Goal: Information Seeking & Learning: Learn about a topic

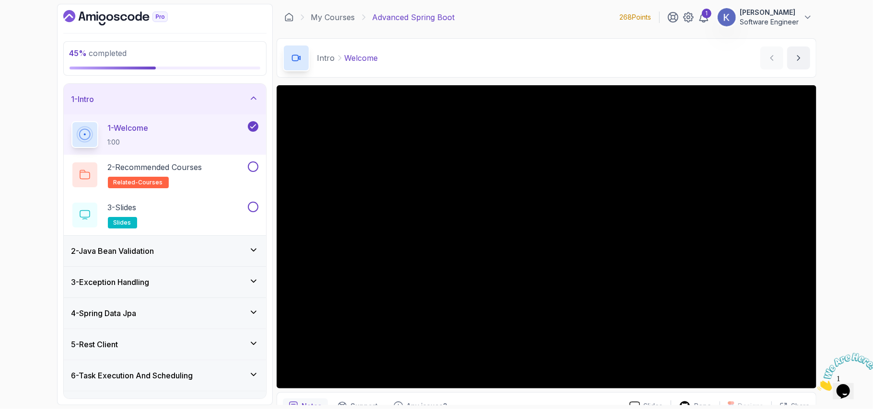
click at [159, 339] on div "5 - Rest Client" at bounding box center [164, 345] width 187 height 12
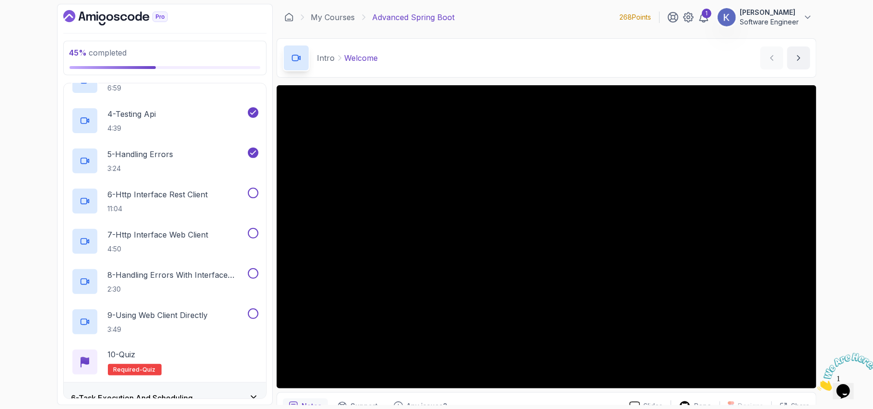
scroll to position [281, 0]
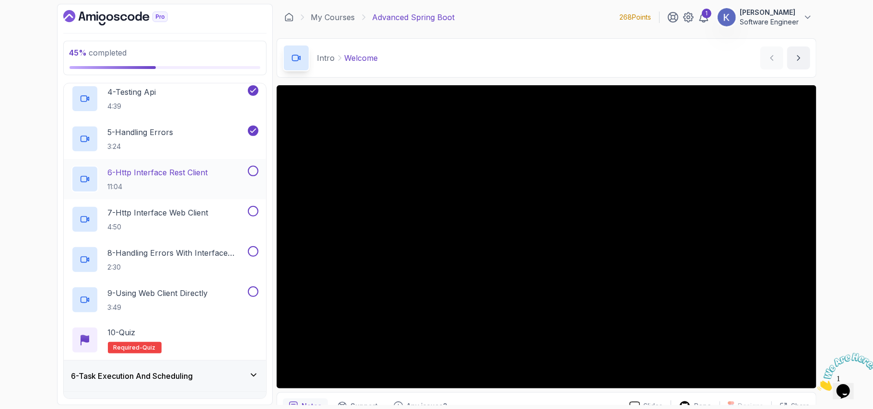
click at [174, 176] on p "6 - Http Interface Rest Client" at bounding box center [158, 173] width 100 height 12
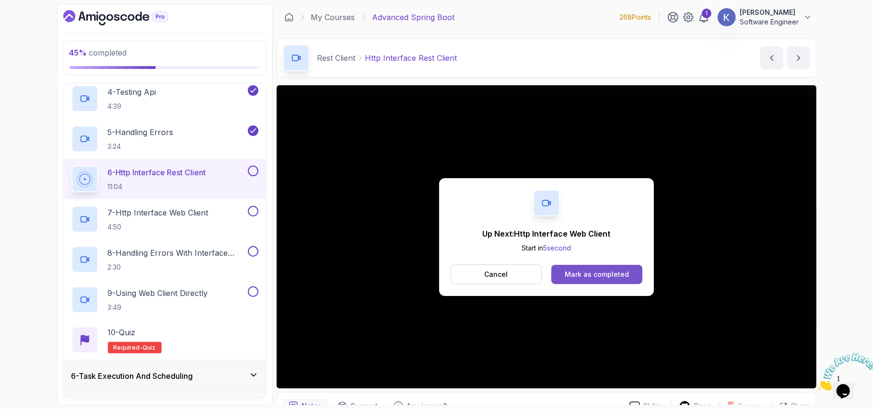
click at [564, 267] on button "Mark as completed" at bounding box center [596, 274] width 91 height 19
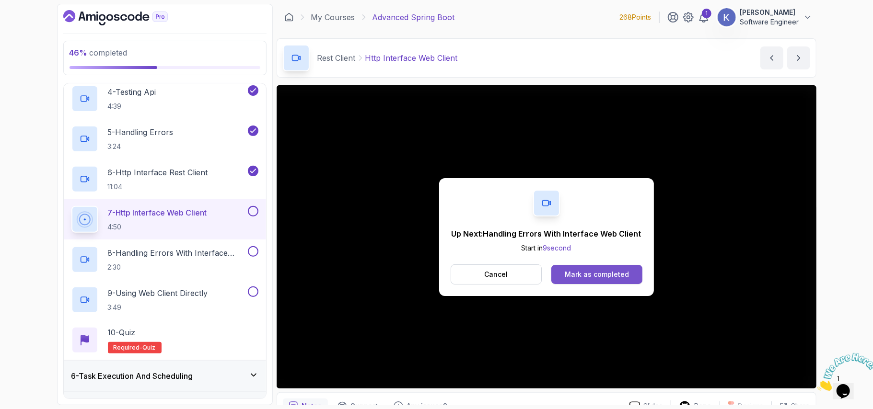
click at [623, 276] on div "Mark as completed" at bounding box center [597, 275] width 64 height 10
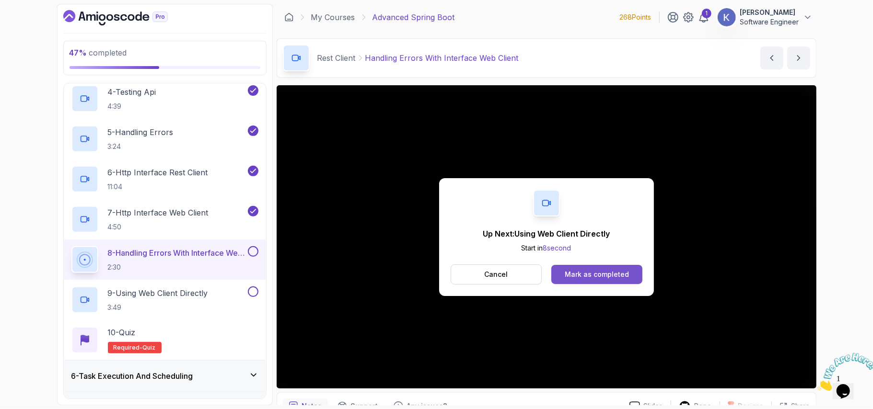
click at [598, 273] on div "Mark as completed" at bounding box center [597, 275] width 64 height 10
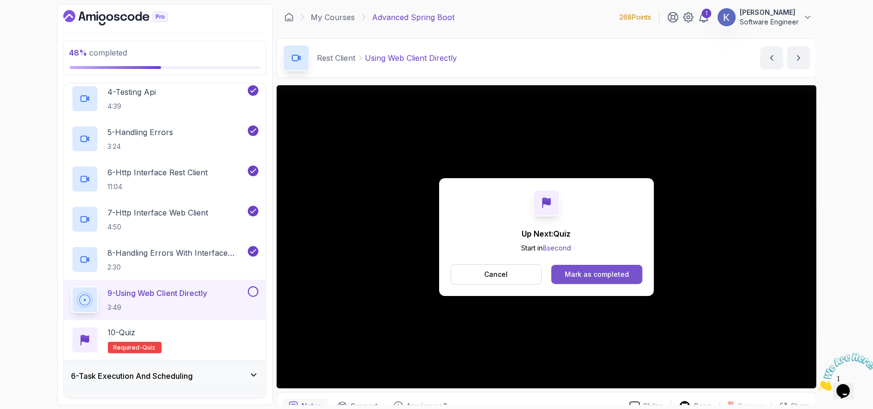
click at [585, 283] on button "Mark as completed" at bounding box center [596, 274] width 91 height 19
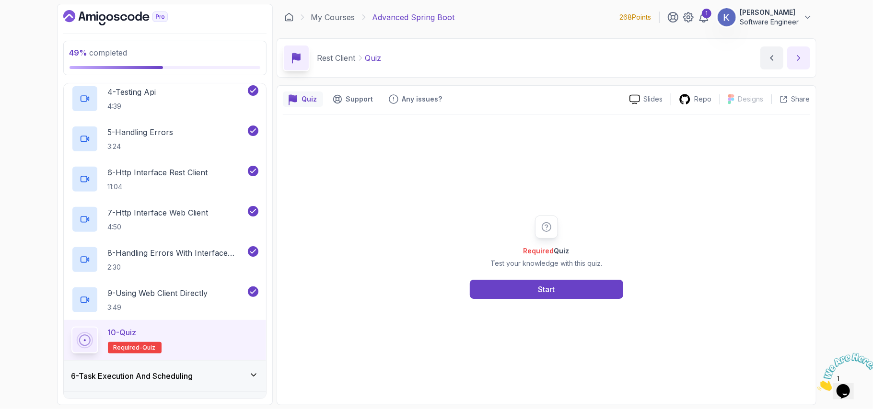
click at [802, 58] on icon "next content" at bounding box center [799, 58] width 10 height 10
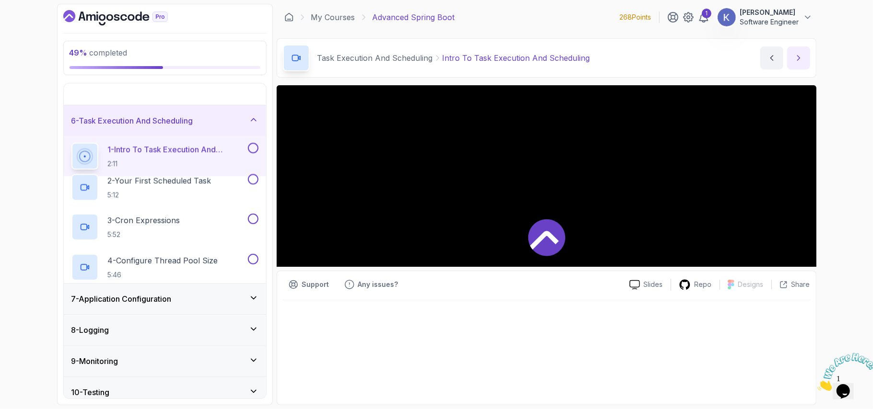
scroll to position [92, 0]
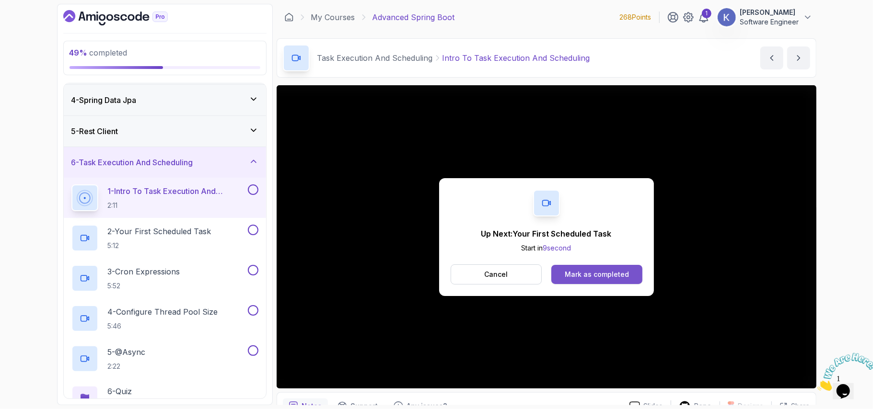
click at [602, 269] on button "Mark as completed" at bounding box center [596, 274] width 91 height 19
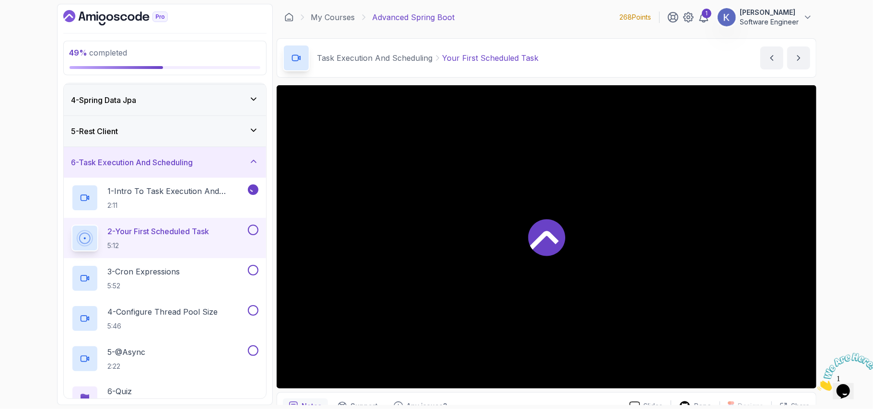
click at [635, 309] on div at bounding box center [547, 236] width 540 height 303
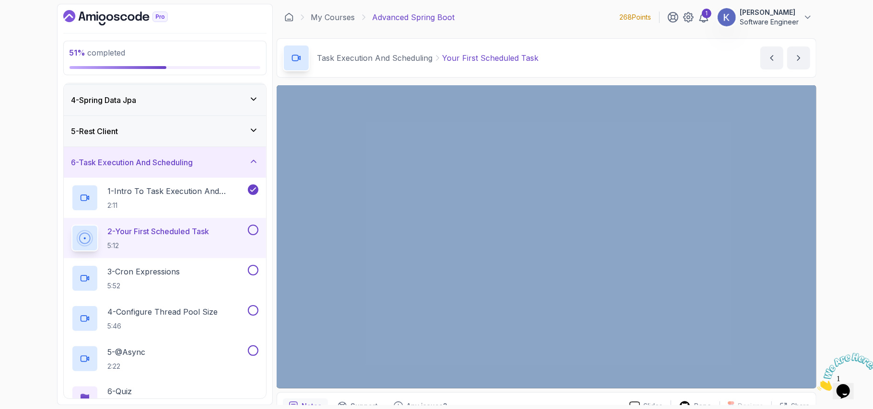
click at [824, 238] on div "51 % completed 1 - Intro 2 - Java Bean Validation 3 - Exception Handling 4 - Sp…" at bounding box center [436, 204] width 873 height 409
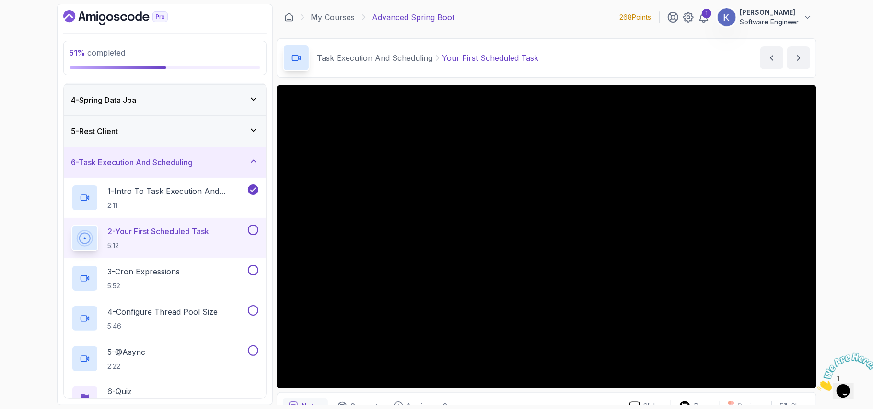
click at [66, 241] on div "2 - Your First Scheduled Task 5:12" at bounding box center [165, 238] width 202 height 40
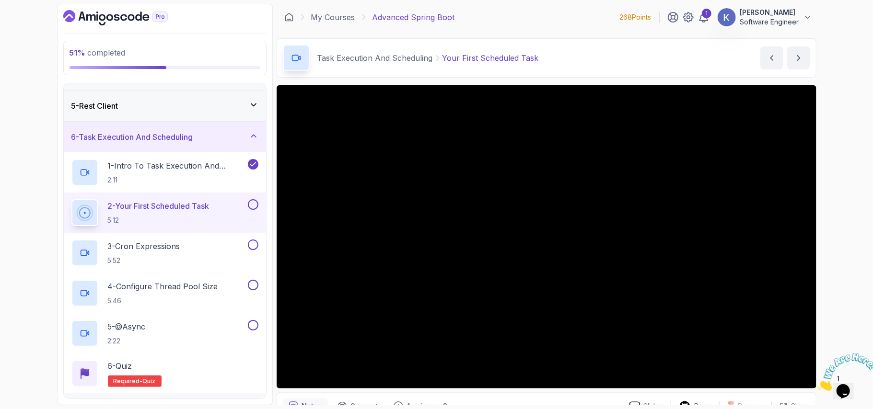
scroll to position [194, 0]
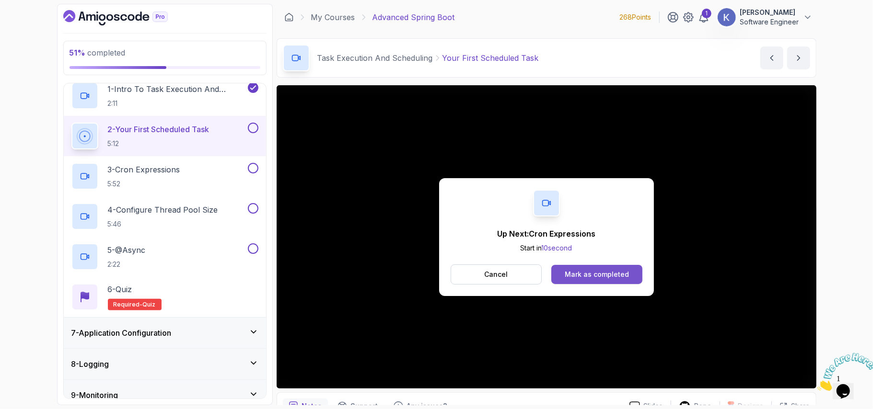
click at [611, 278] on div "Mark as completed" at bounding box center [597, 275] width 64 height 10
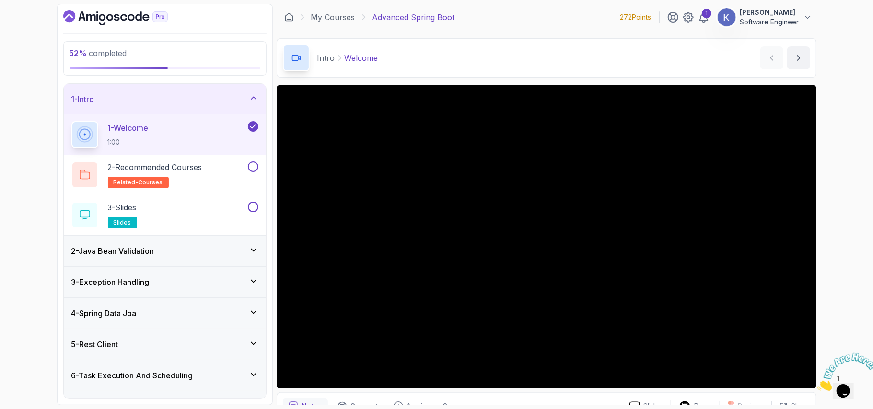
click at [199, 376] on div "6 - Task Execution And Scheduling" at bounding box center [164, 376] width 187 height 12
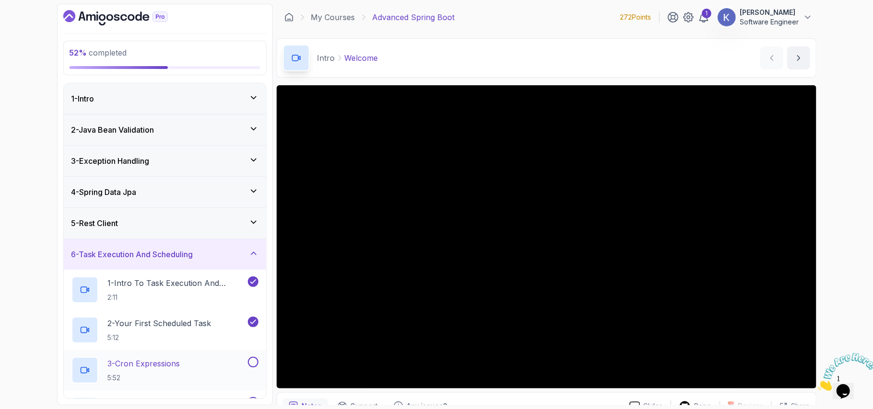
click at [194, 370] on div "3 - Cron Expressions 5:52" at bounding box center [158, 370] width 175 height 27
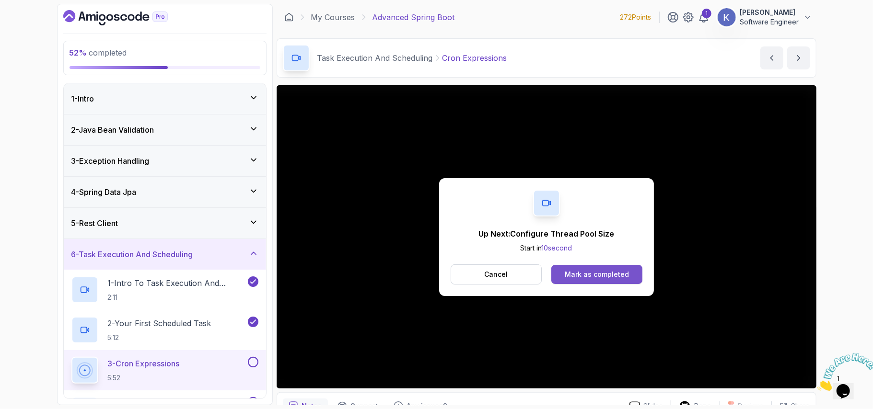
click at [641, 275] on button "Mark as completed" at bounding box center [596, 274] width 91 height 19
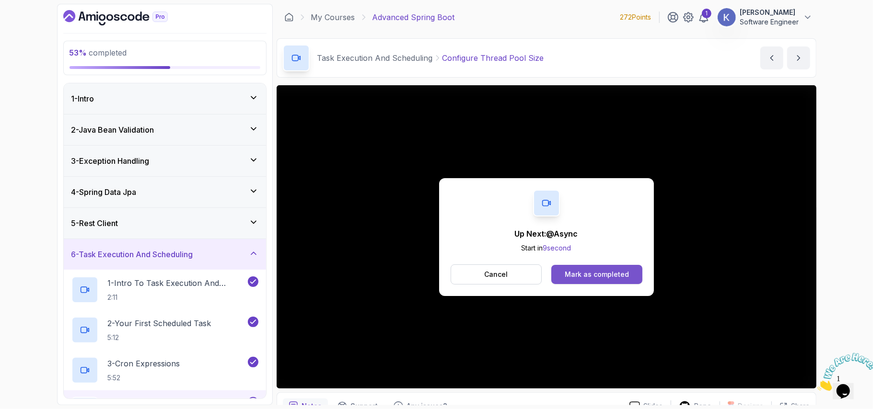
click at [617, 275] on div "Mark as completed" at bounding box center [597, 275] width 64 height 10
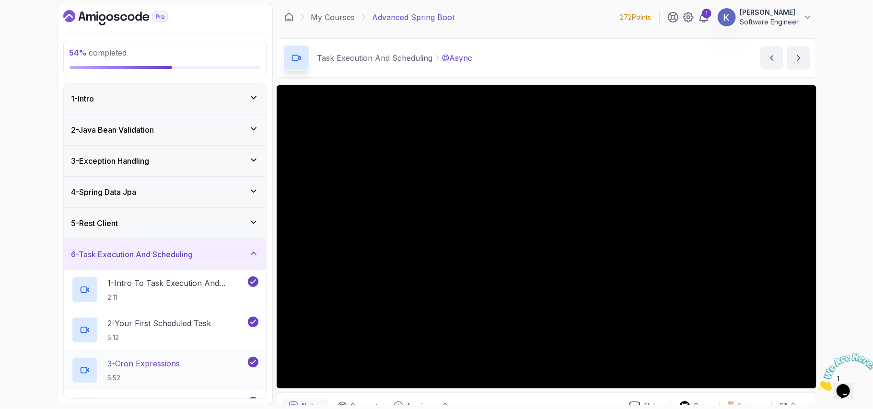
click at [66, 369] on div "3 - Cron Expressions 5:52" at bounding box center [165, 370] width 202 height 40
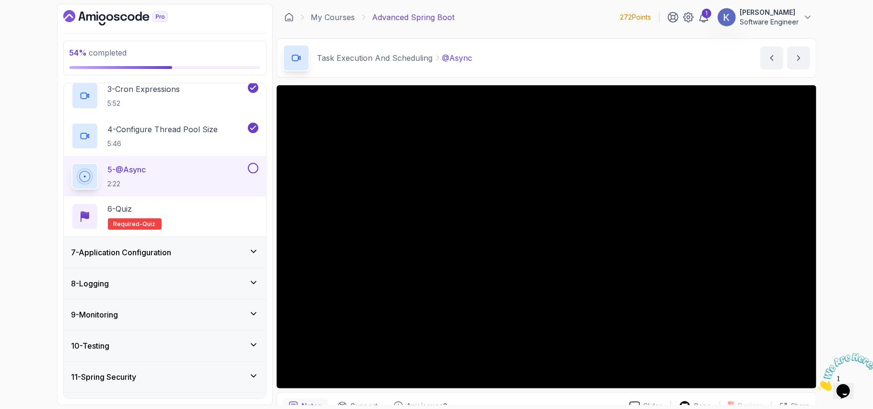
click at [150, 254] on h3 "7 - Application Configuration" at bounding box center [121, 253] width 100 height 12
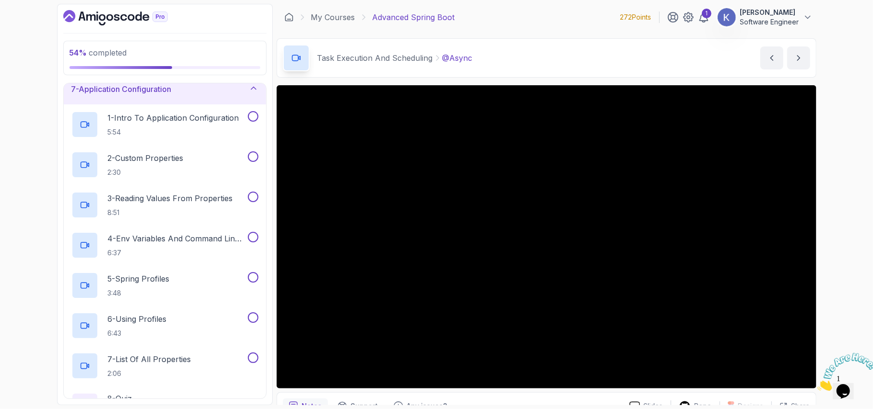
scroll to position [220, 0]
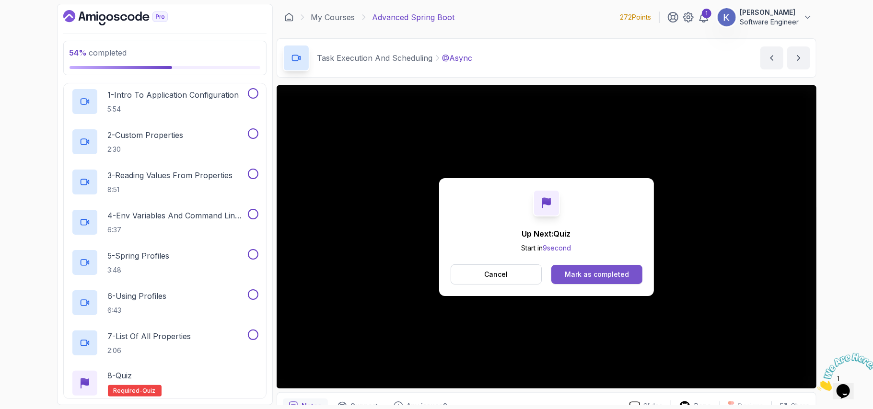
click at [617, 275] on div "Mark as completed" at bounding box center [597, 275] width 64 height 10
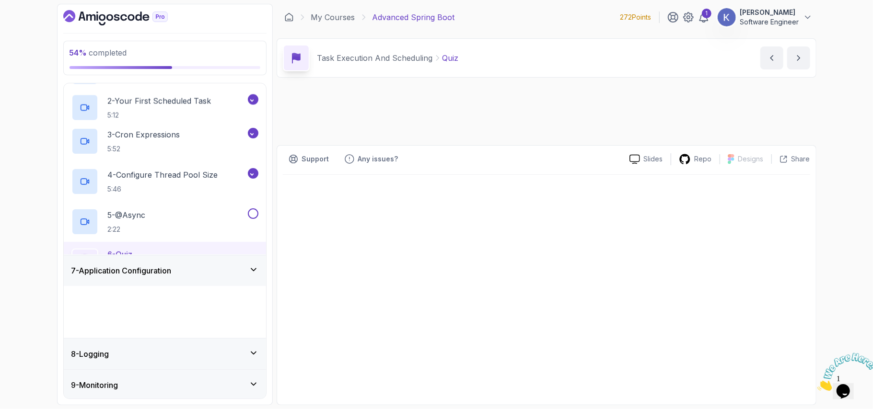
scroll to position [92, 0]
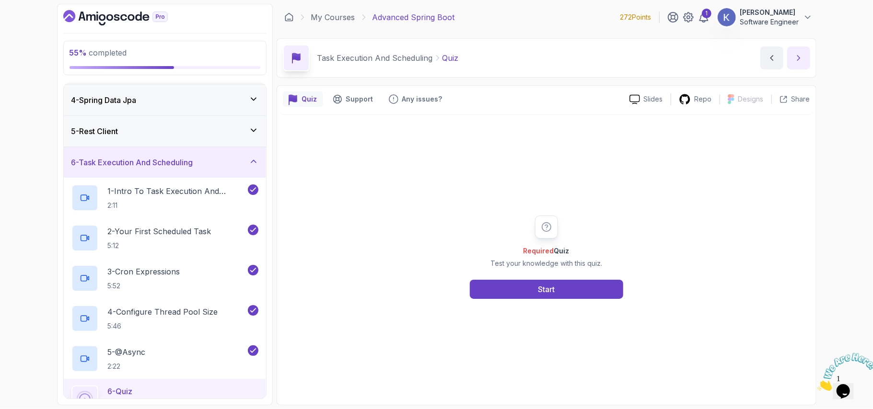
click at [799, 59] on icon "next content" at bounding box center [798, 58] width 2 height 5
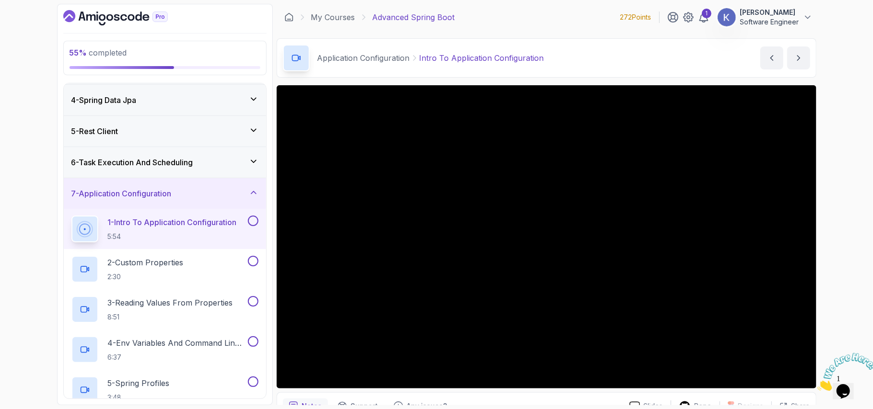
click at [69, 232] on div "1 - Intro To Application Configuration 5:54" at bounding box center [165, 229] width 202 height 40
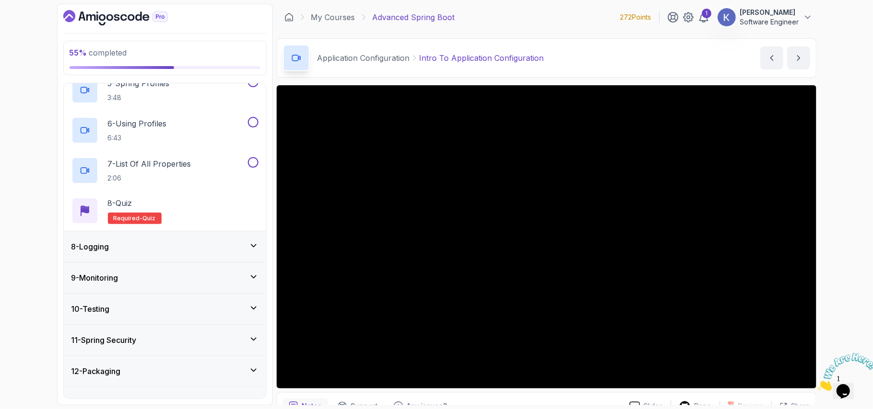
scroll to position [414, 0]
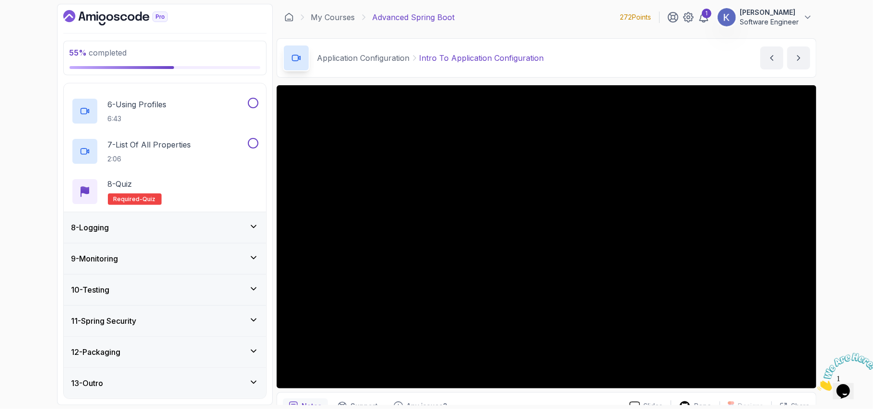
click at [85, 233] on div "8 - Logging" at bounding box center [165, 227] width 202 height 31
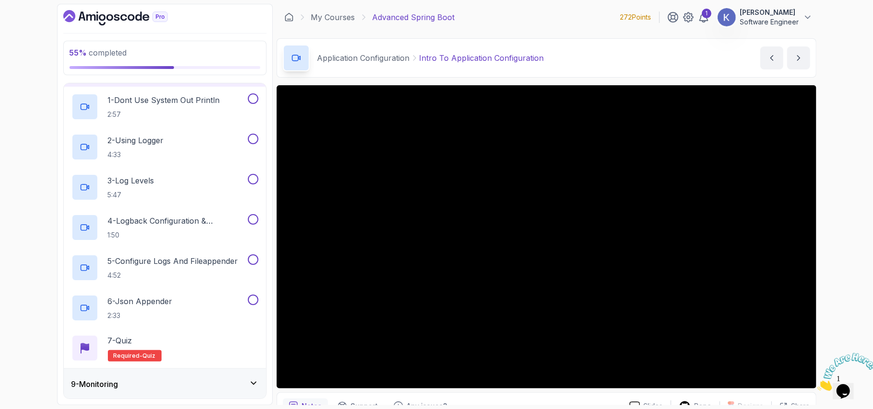
scroll to position [271, 0]
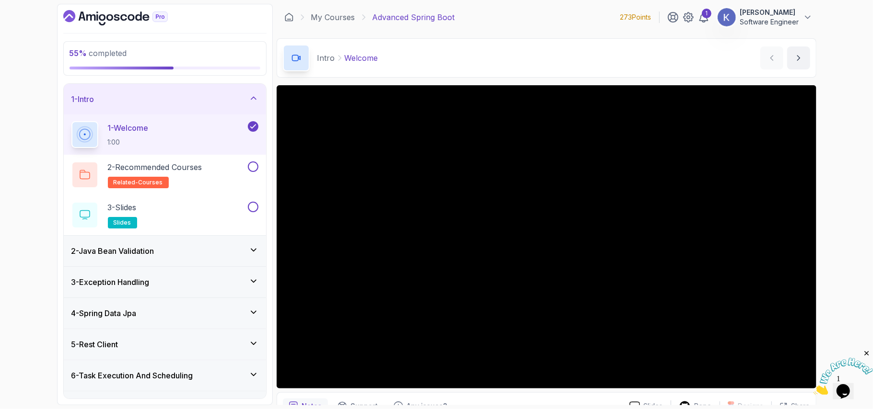
click at [90, 378] on h3 "6 - Task Execution And Scheduling" at bounding box center [132, 376] width 122 height 12
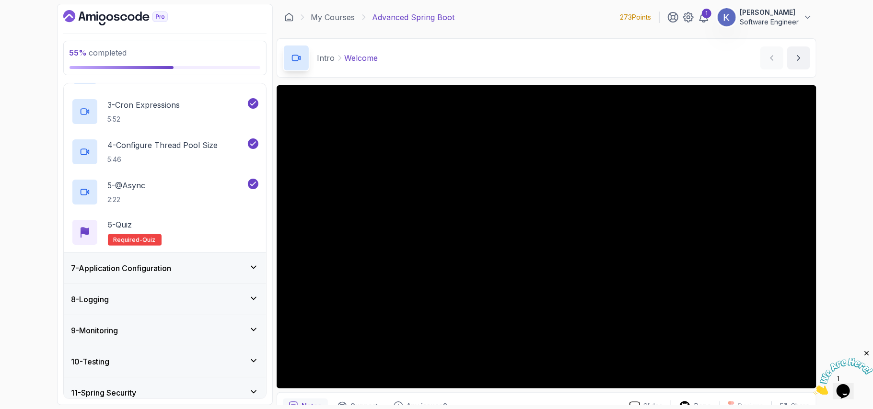
scroll to position [275, 0]
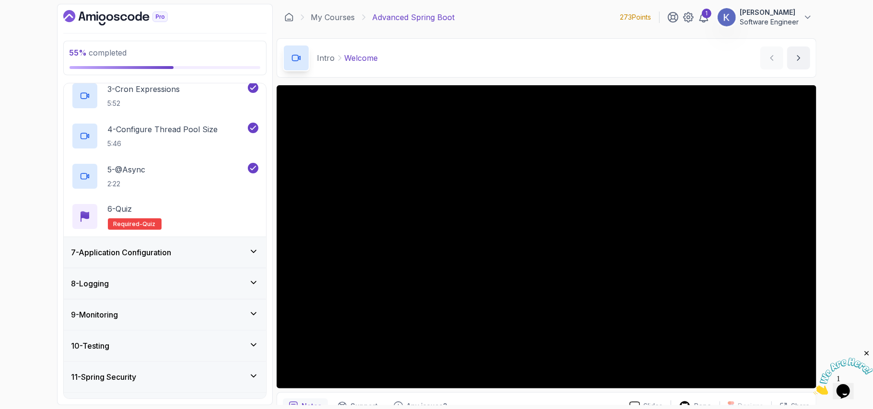
click at [90, 258] on h3 "7 - Application Configuration" at bounding box center [121, 253] width 100 height 12
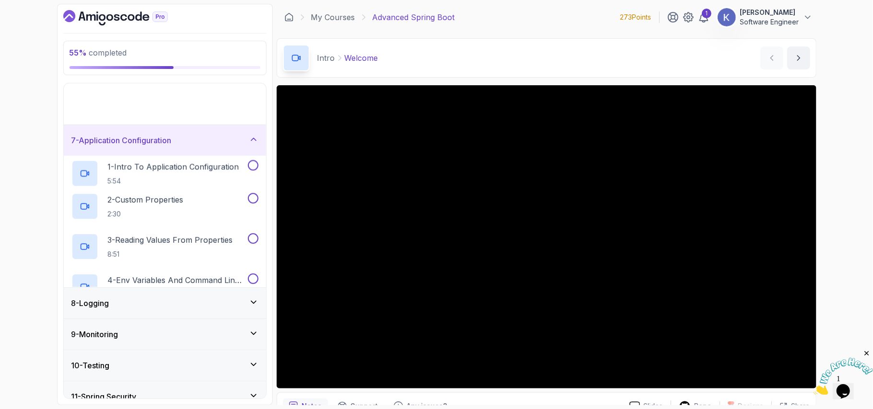
scroll to position [92, 0]
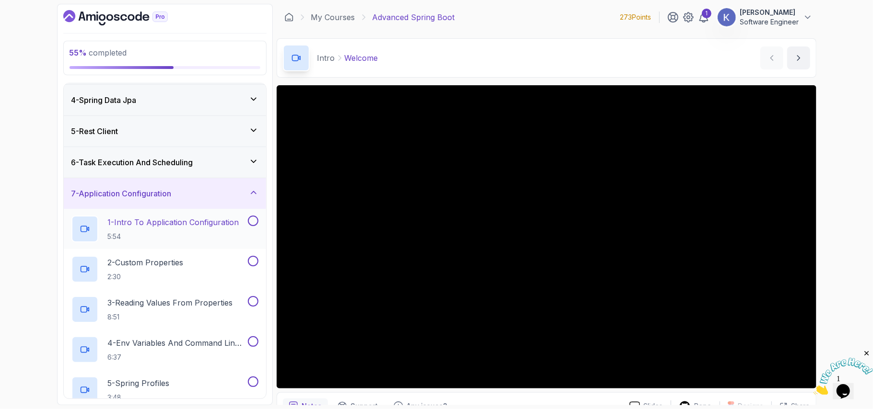
click at [181, 227] on p "1 - Intro To Application Configuration" at bounding box center [173, 223] width 131 height 12
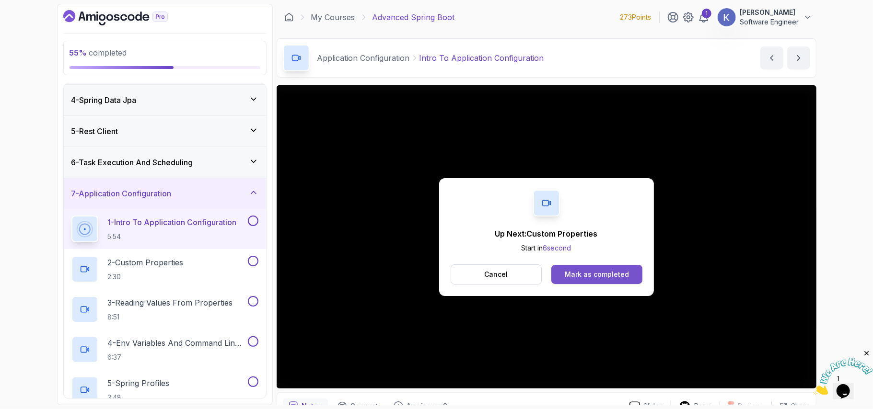
click at [614, 275] on div "Mark as completed" at bounding box center [597, 275] width 64 height 10
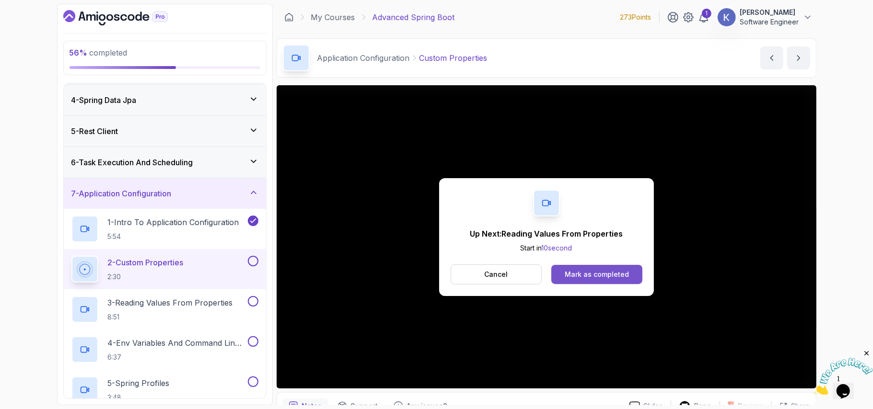
click at [576, 274] on div "Mark as completed" at bounding box center [597, 275] width 64 height 10
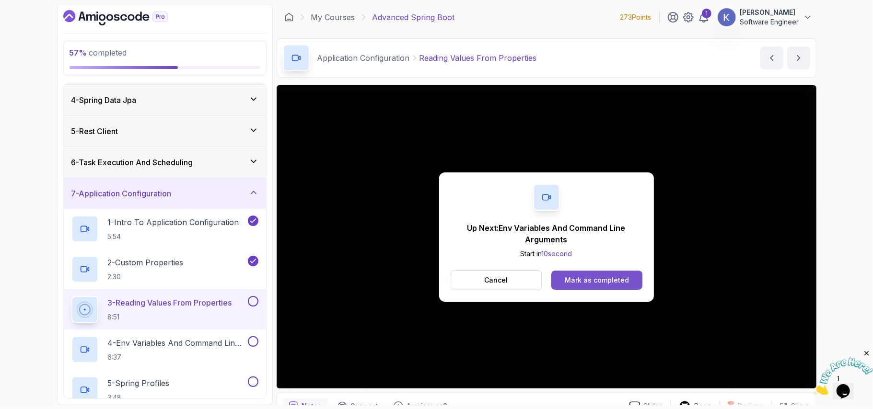
click at [585, 280] on div "Mark as completed" at bounding box center [597, 281] width 64 height 10
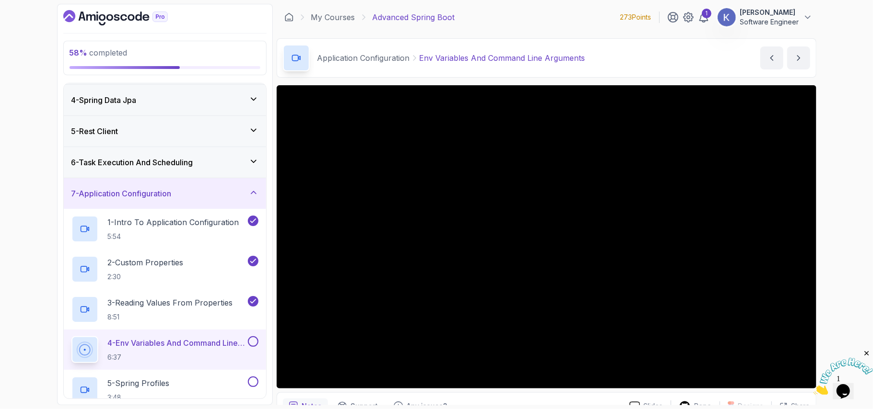
click at [68, 351] on div "4 - Env Variables And Command Line Arguments 6:37" at bounding box center [165, 350] width 202 height 40
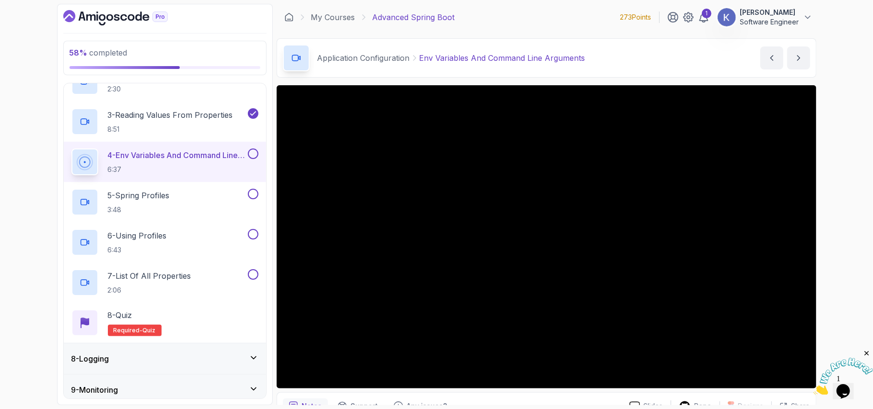
scroll to position [322, 0]
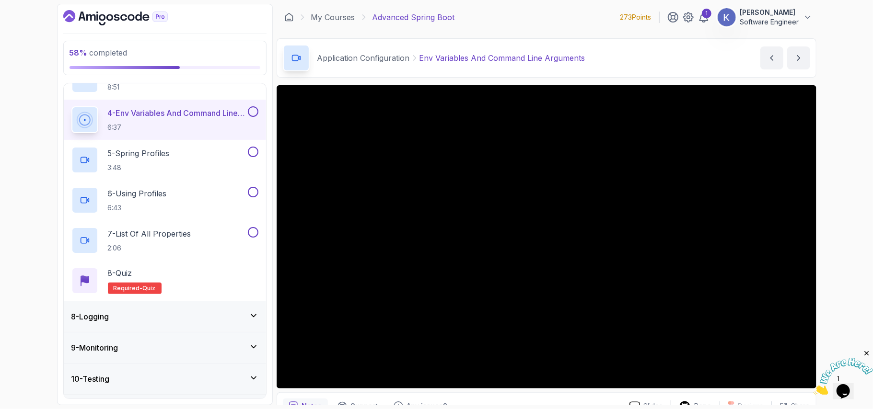
click at [250, 385] on div "10 - Testing" at bounding box center [164, 379] width 187 height 12
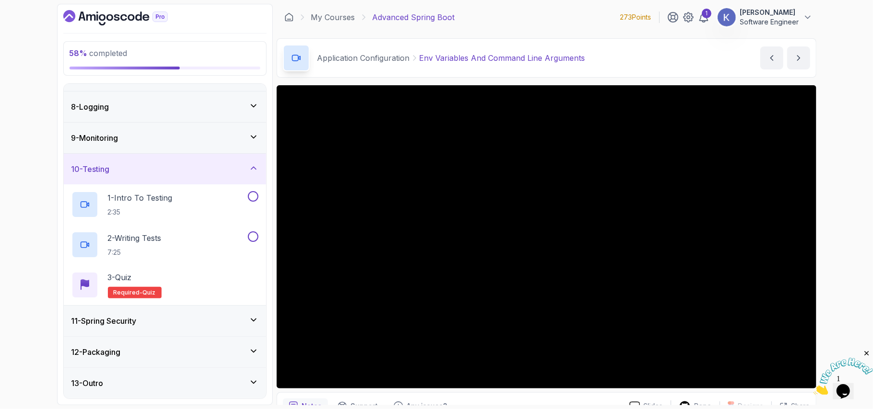
scroll to position [213, 0]
click at [248, 353] on div "12 - Packaging" at bounding box center [164, 353] width 187 height 12
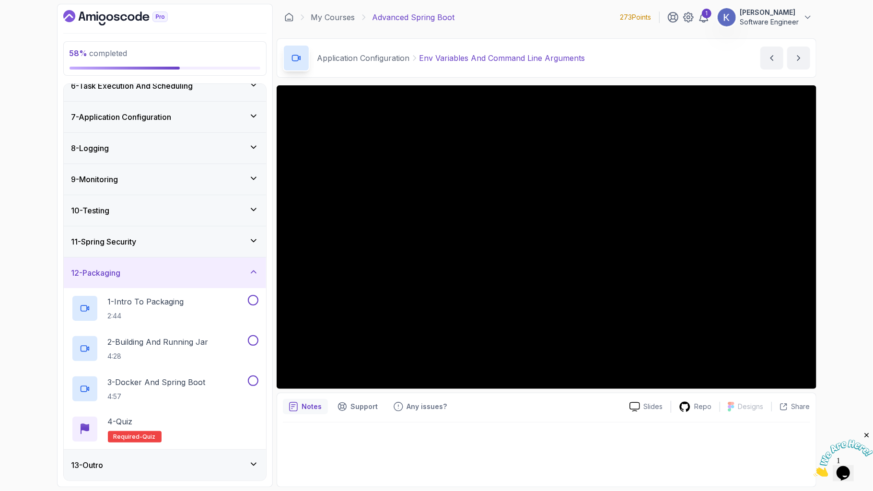
scroll to position [253, 0]
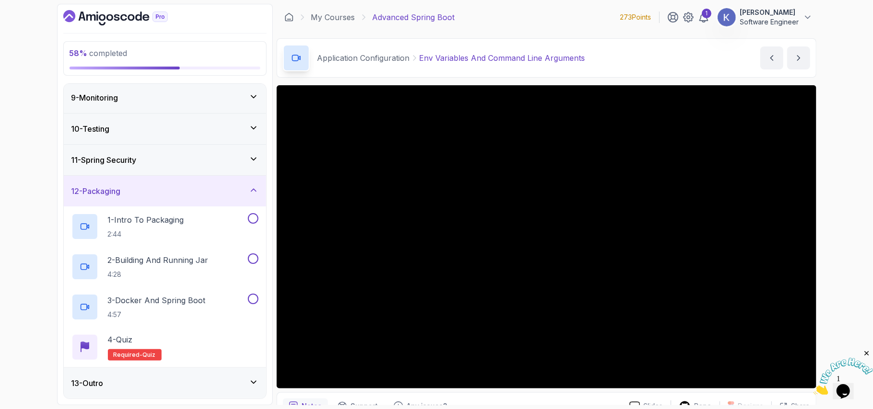
click at [243, 97] on div "9 - Monitoring" at bounding box center [164, 98] width 187 height 12
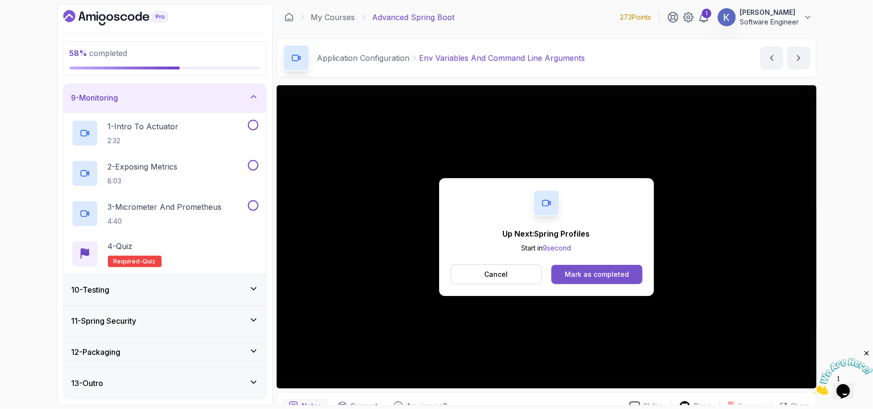
click at [625, 280] on button "Mark as completed" at bounding box center [596, 274] width 91 height 19
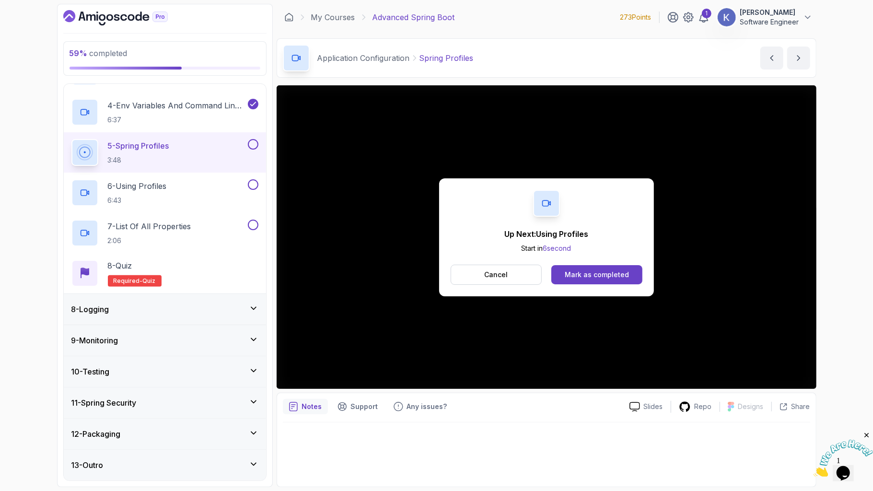
scroll to position [414, 0]
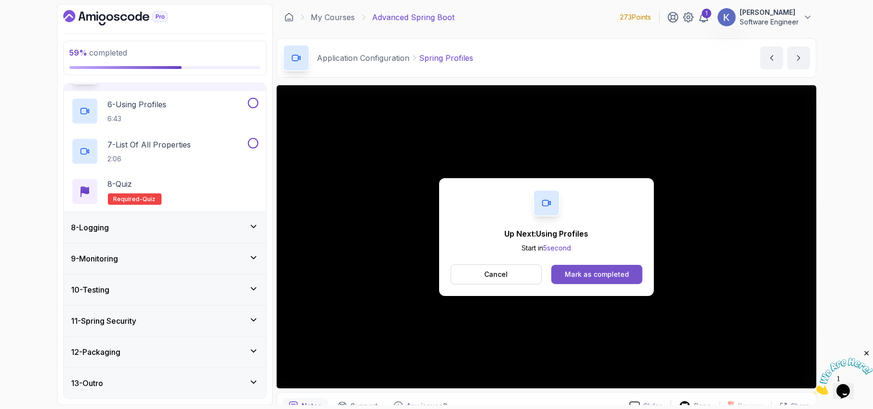
click at [560, 275] on button "Mark as completed" at bounding box center [596, 274] width 91 height 19
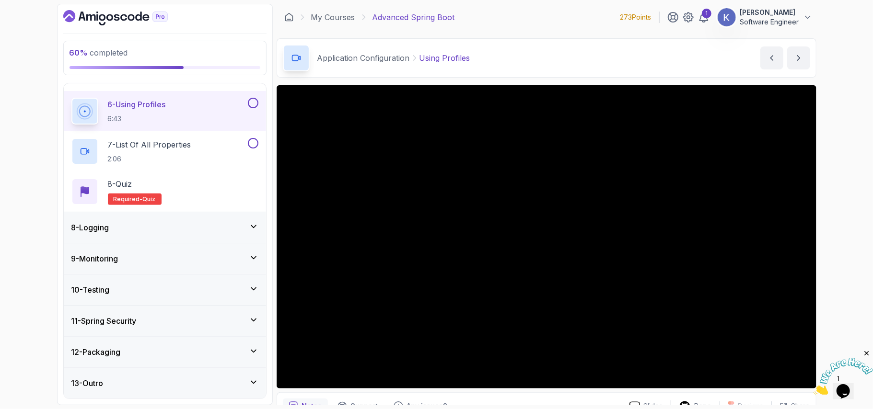
scroll to position [333, 0]
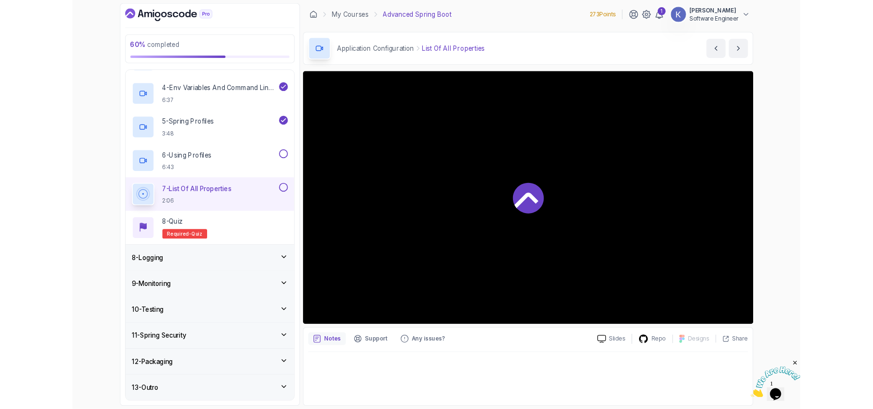
scroll to position [414, 0]
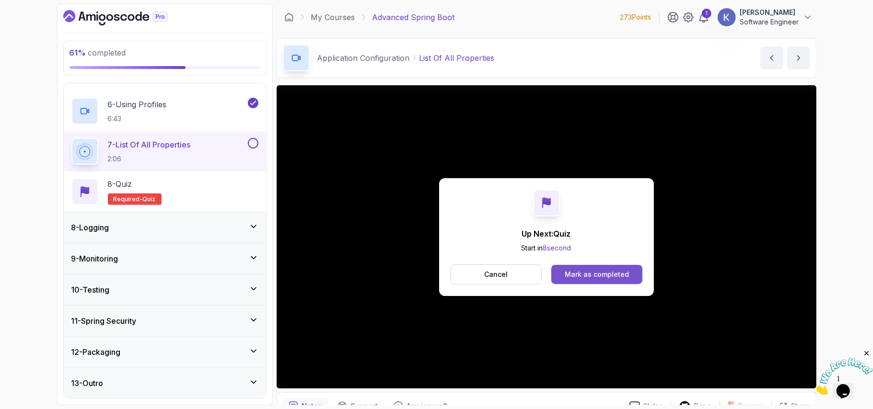
click at [635, 271] on button "Mark as completed" at bounding box center [596, 274] width 91 height 19
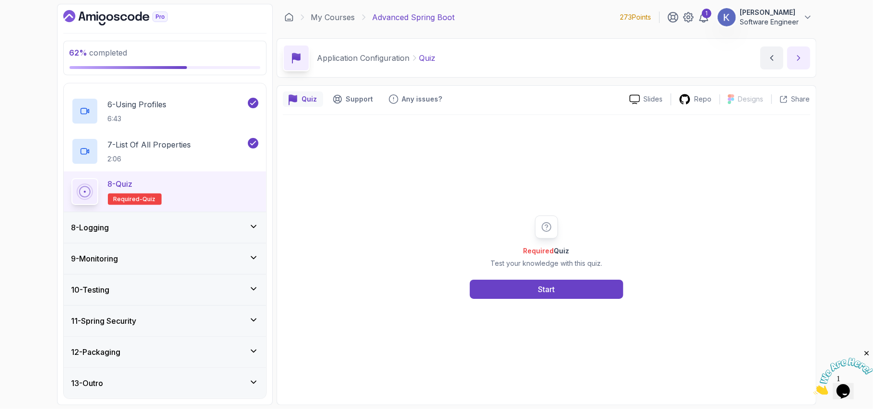
click at [798, 59] on icon "next content" at bounding box center [798, 58] width 2 height 5
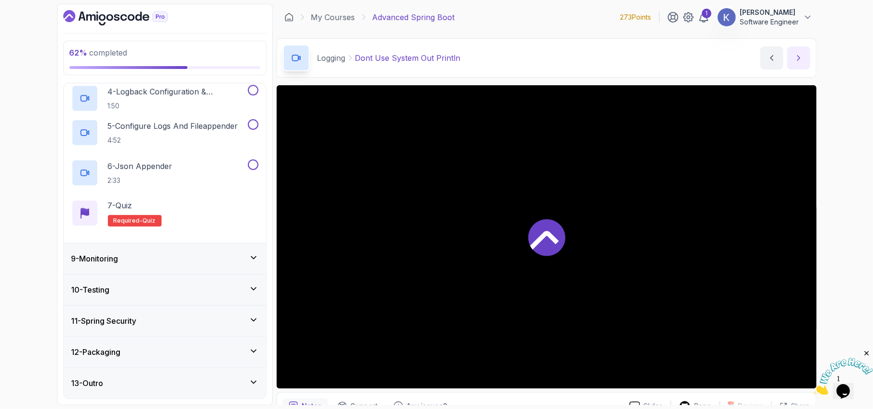
scroll to position [374, 0]
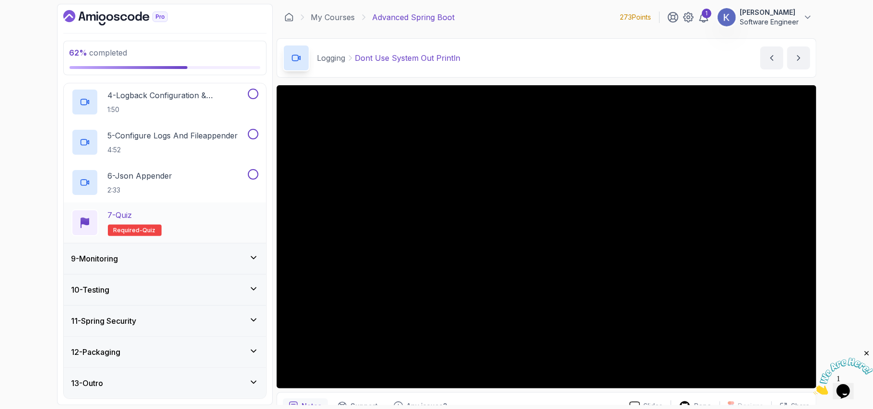
click at [67, 219] on div "7 - Quiz Required- quiz" at bounding box center [165, 223] width 202 height 40
